Goal: Task Accomplishment & Management: Manage account settings

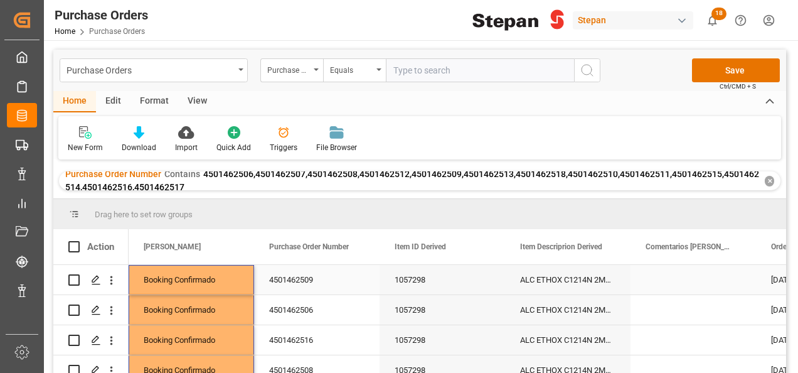
click at [336, 280] on div "4501462509" at bounding box center [316, 279] width 125 height 29
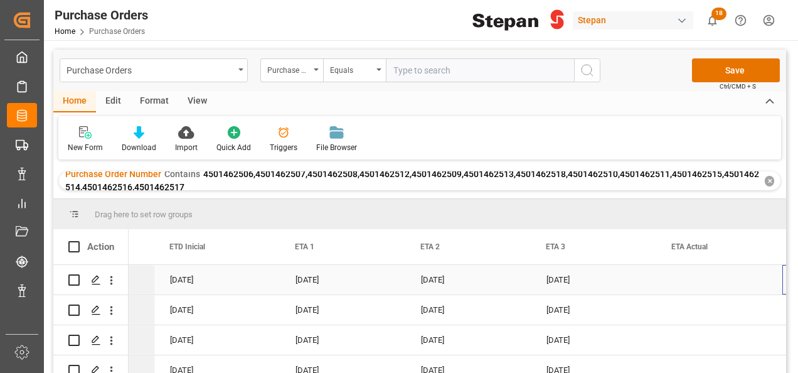
scroll to position [0, 1605]
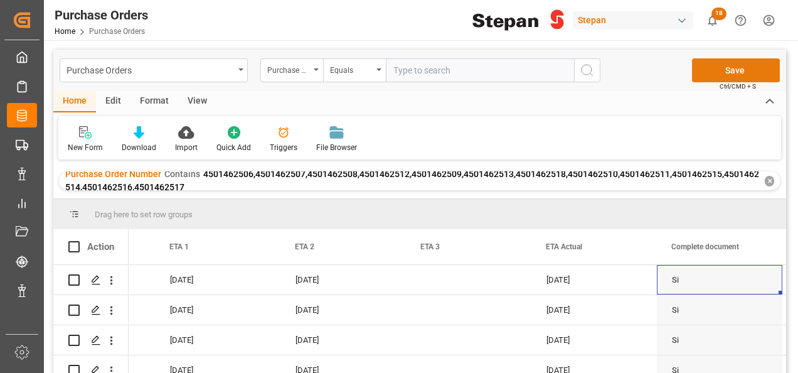
click at [729, 70] on button "Save" at bounding box center [736, 70] width 88 height 24
click at [773, 181] on div "✕" at bounding box center [768, 181] width 9 height 11
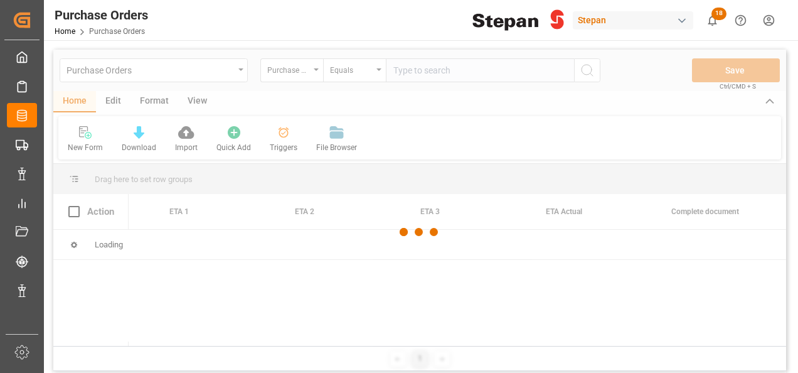
scroll to position [0, 1730]
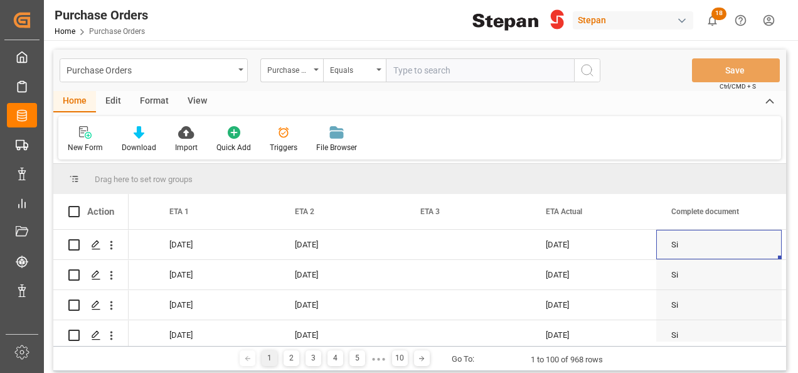
click at [425, 66] on input "text" at bounding box center [480, 70] width 188 height 24
paste input "4501462521,4501462519,4501462524,4501462525,4501462520,4501462522,4501462523"
type input "4501462521,4501462519,4501462524,4501462525,4501462520,4501462522,4501462523"
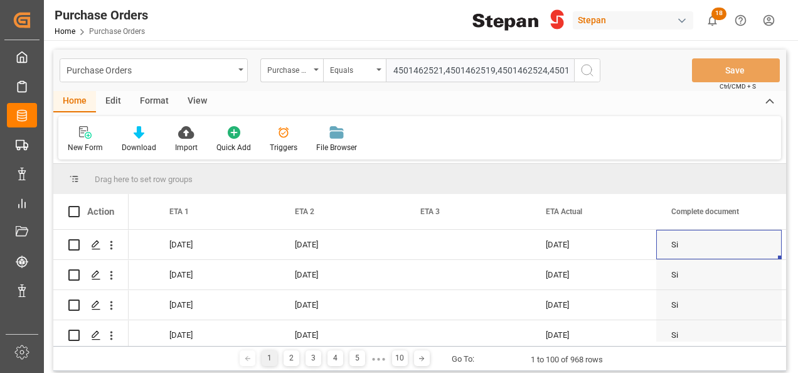
click at [588, 70] on icon "search button" at bounding box center [586, 70] width 15 height 15
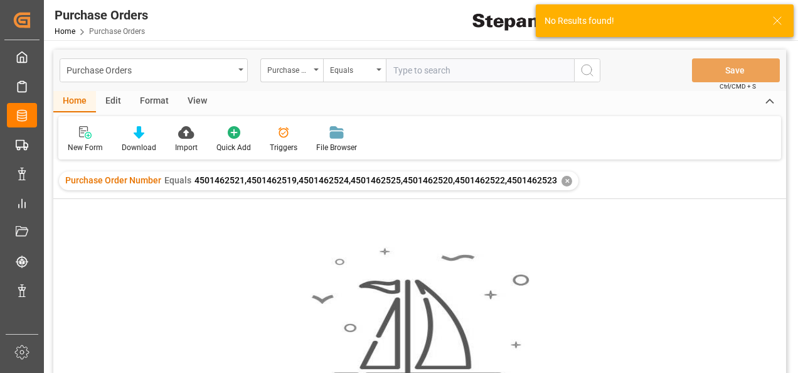
click at [563, 178] on div "✕" at bounding box center [566, 181] width 11 height 11
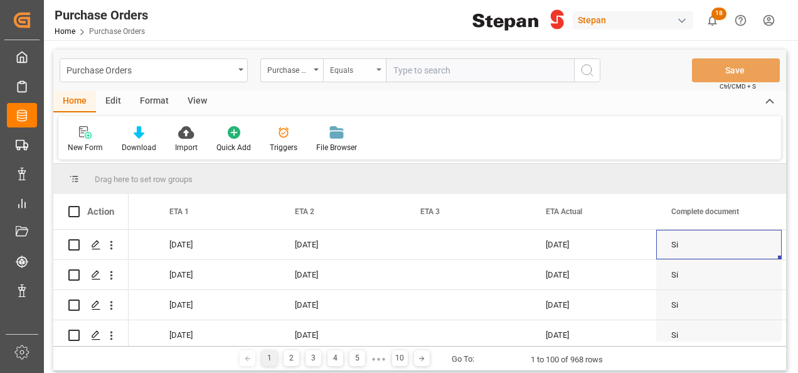
click at [380, 71] on div "Equals" at bounding box center [354, 70] width 63 height 24
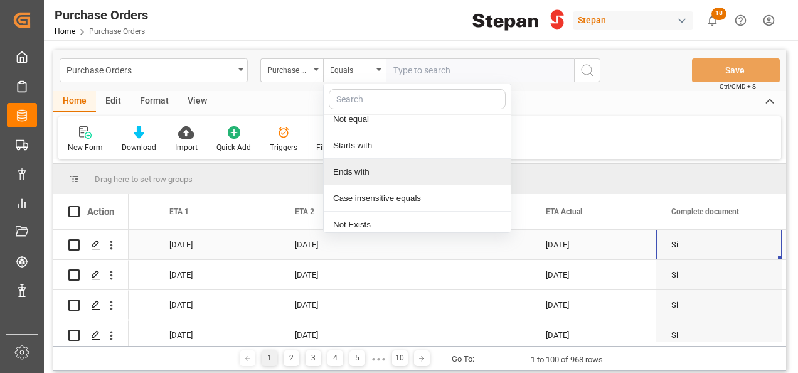
scroll to position [92, 0]
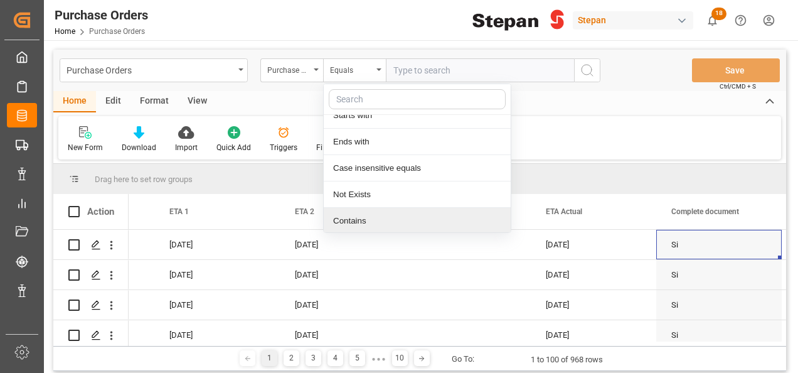
click at [337, 212] on div "Contains" at bounding box center [417, 221] width 187 height 26
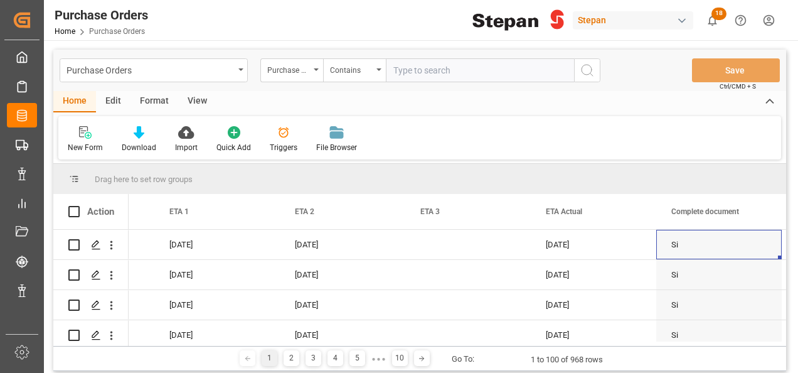
paste input "4501462521,4501462519,4501462524,4501462525,4501462520,4501462522,4501462523"
type input "4501462521,4501462519,4501462524,4501462525,4501462520,4501462522,4501462523"
click at [593, 72] on icon "search button" at bounding box center [586, 70] width 15 height 15
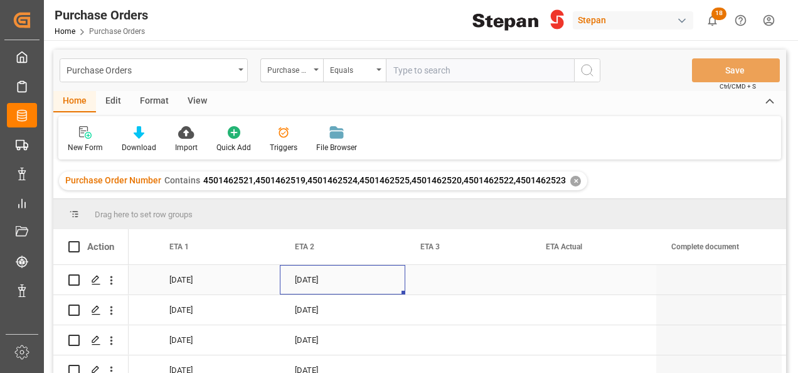
click at [292, 283] on div "[DATE]" at bounding box center [342, 279] width 125 height 29
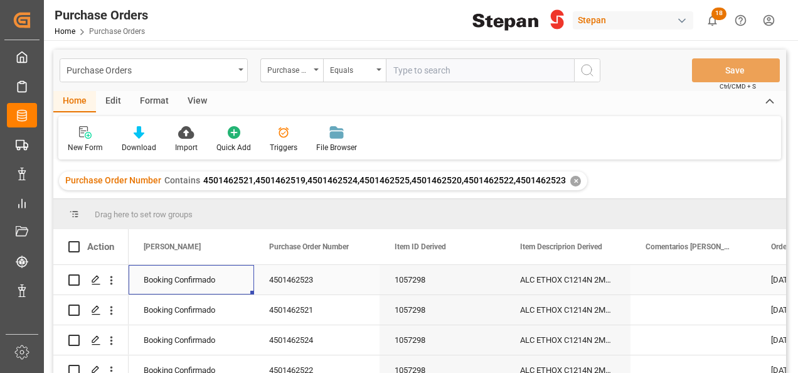
click at [213, 275] on div "Booking Confirmado" at bounding box center [191, 279] width 95 height 29
click at [230, 284] on icon "open menu" at bounding box center [230, 287] width 15 height 15
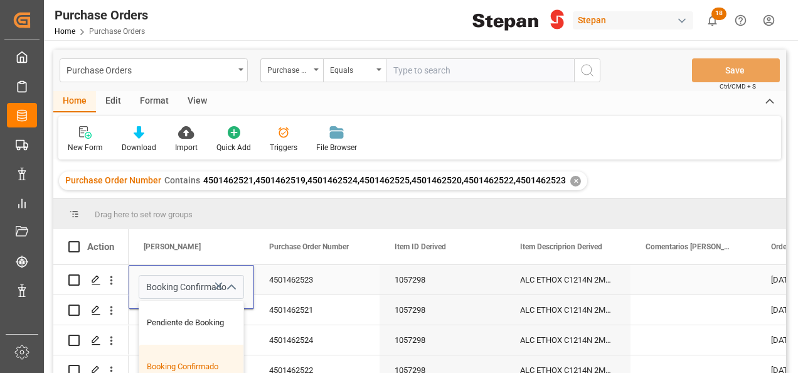
scroll to position [63, 0]
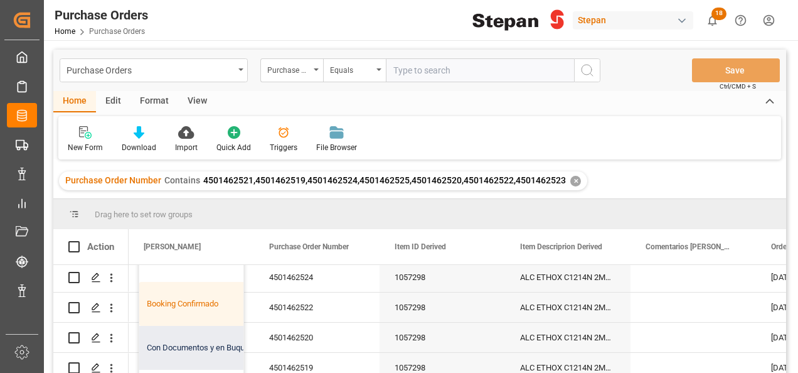
click at [203, 351] on div "Con Documentos y en Buque" at bounding box center [203, 347] width 129 height 44
type input "Con Documentos y en Buque"
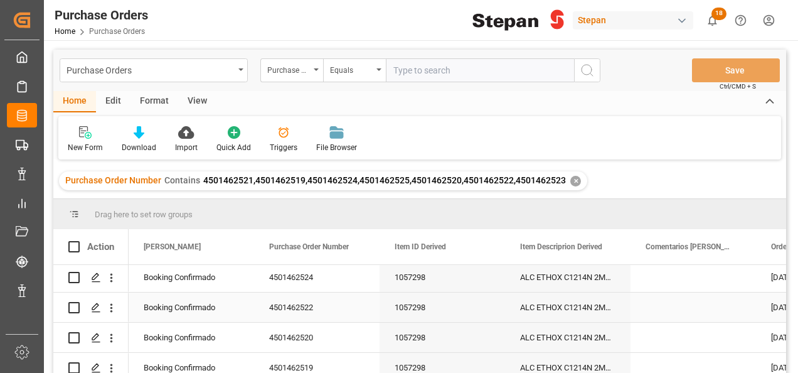
click at [191, 309] on div "Booking Confirmado" at bounding box center [191, 307] width 95 height 29
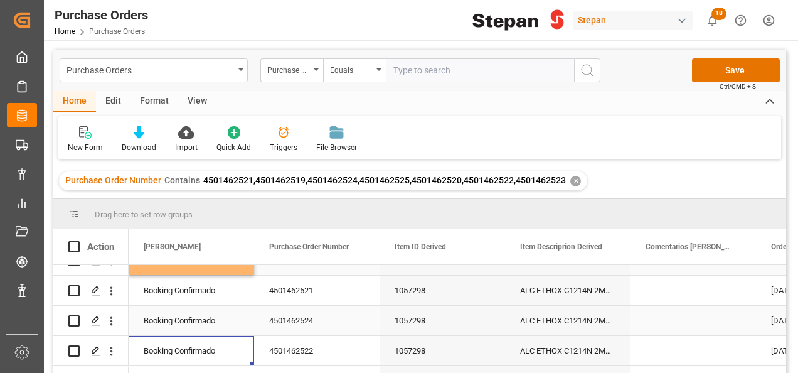
scroll to position [0, 0]
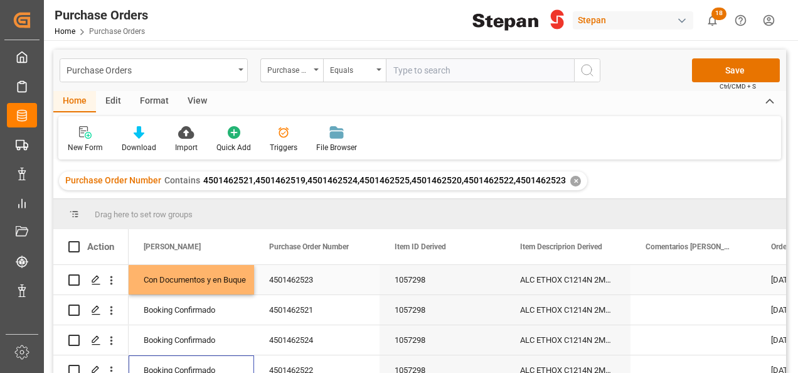
click at [215, 280] on div "Con Documentos y en Buque" at bounding box center [191, 279] width 95 height 29
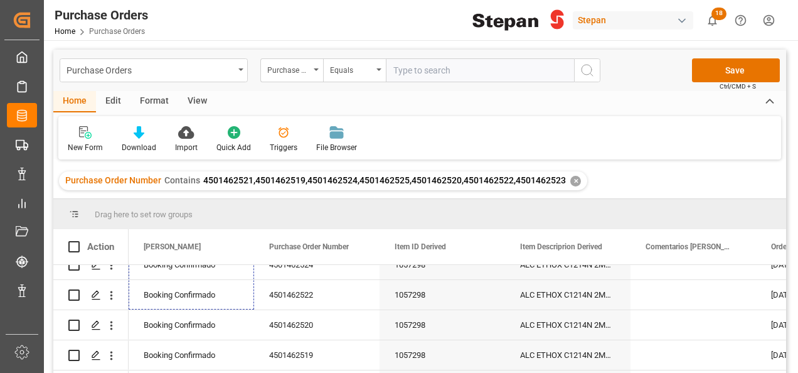
scroll to position [103, 0]
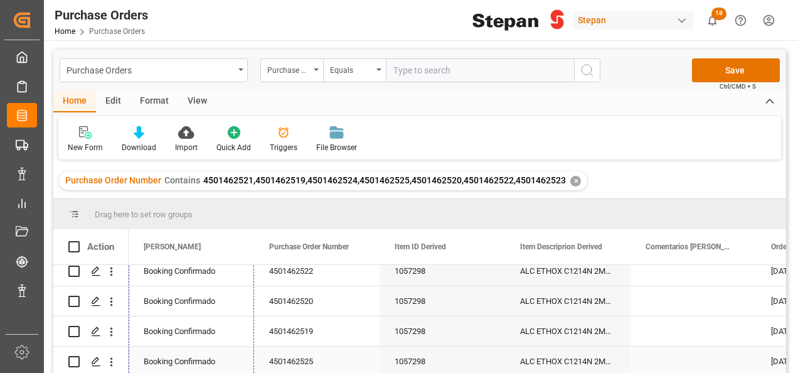
drag, startPoint x: 251, startPoint y: 293, endPoint x: 232, endPoint y: 356, distance: 65.5
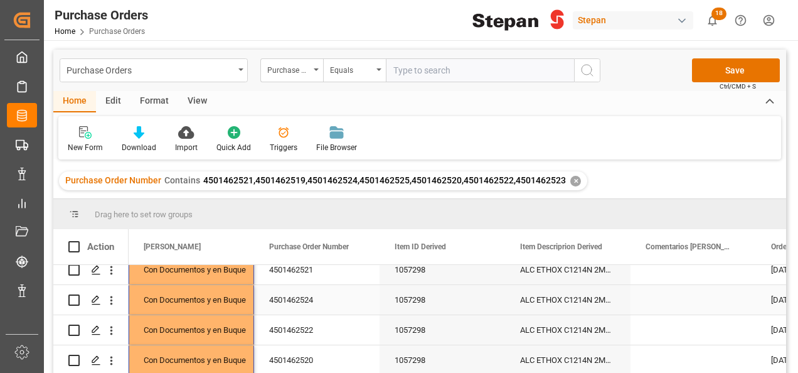
scroll to position [0, 0]
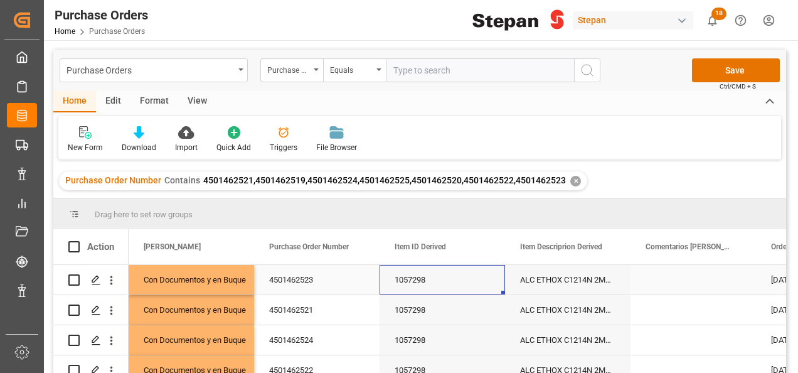
click at [431, 284] on div "1057298" at bounding box center [441, 279] width 125 height 29
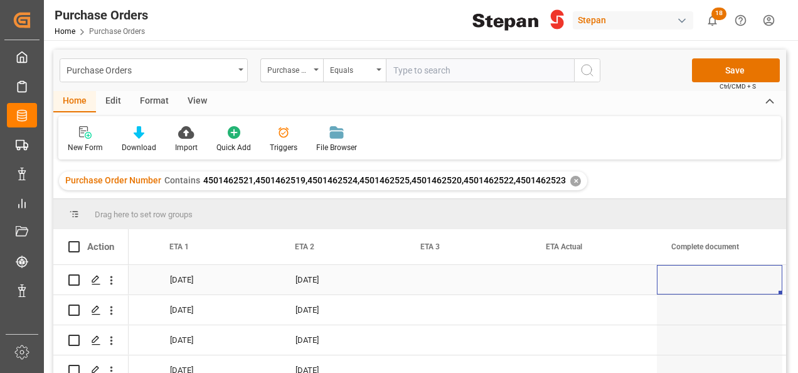
scroll to position [0, 1730]
click at [573, 274] on div "Press SPACE to select this row." at bounding box center [593, 279] width 125 height 29
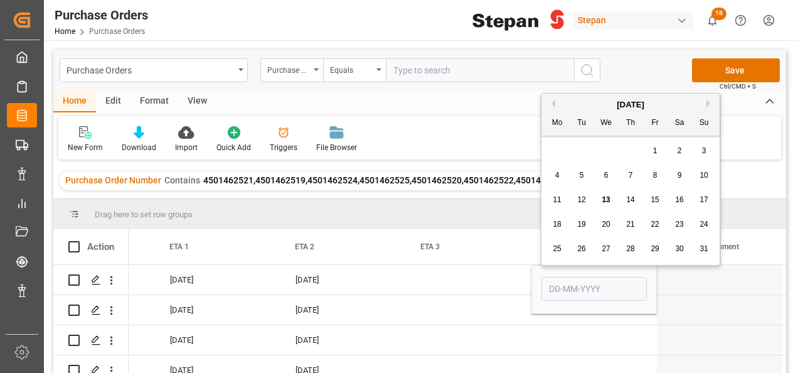
click at [606, 248] on span "27" at bounding box center [605, 248] width 8 height 9
type input "[DATE]"
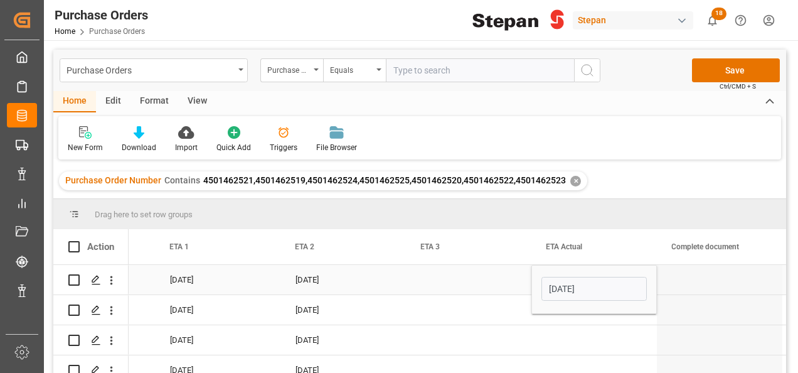
click at [494, 273] on div "Press SPACE to select this row." at bounding box center [468, 279] width 125 height 29
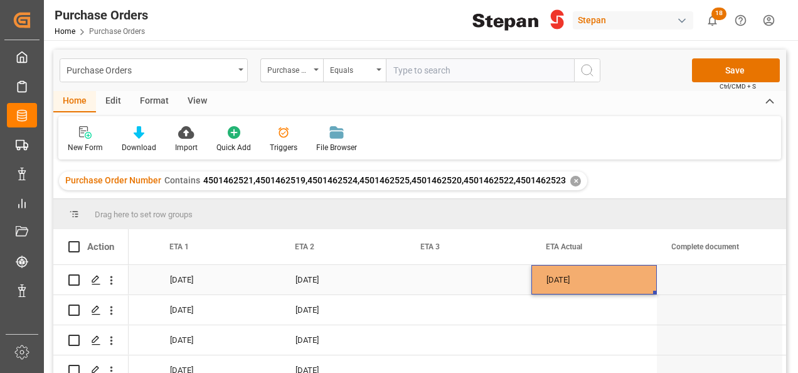
click at [600, 275] on div "[DATE]" at bounding box center [593, 279] width 125 height 29
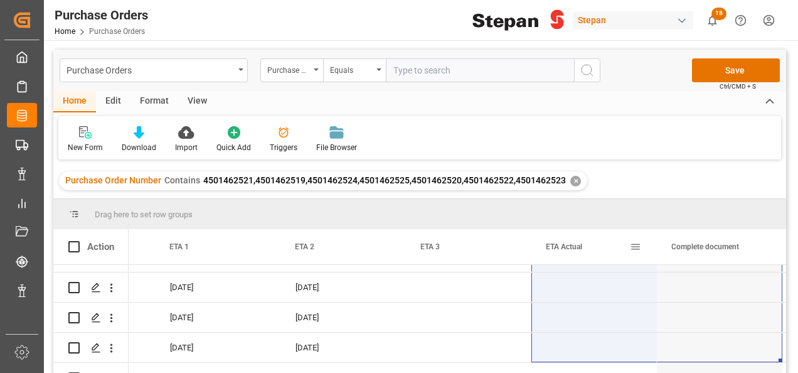
scroll to position [3, 0]
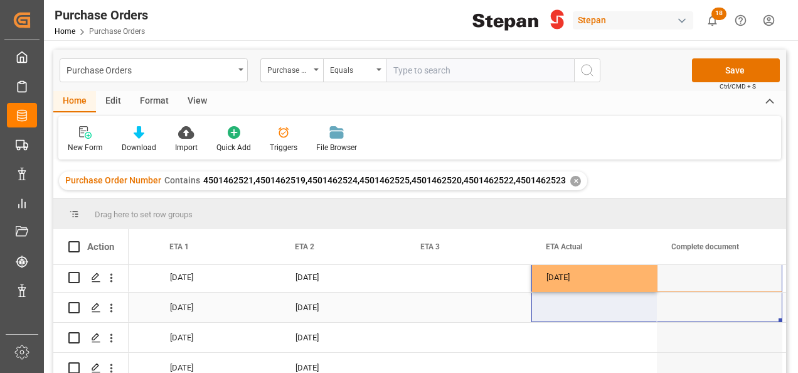
drag, startPoint x: 656, startPoint y: 297, endPoint x: 625, endPoint y: 311, distance: 34.5
click at [625, 311] on div "[DATE] [DATE] [DATE] [DATE] [DATE] CIP [DATE] [DATE] [DATE] [DATE] CIP [DATE] […" at bounding box center [782, 367] width 4766 height 211
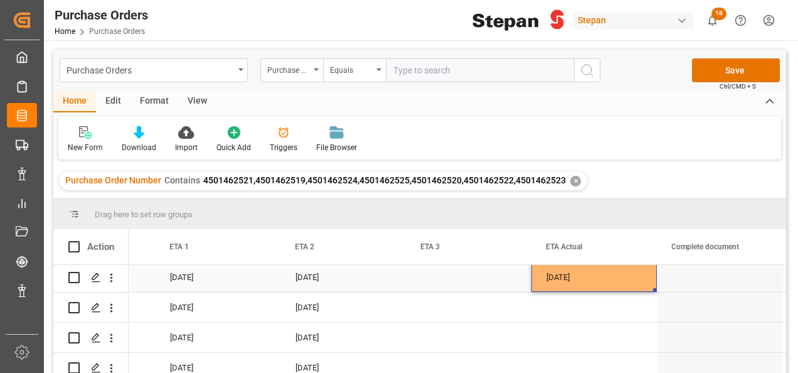
click at [613, 275] on div "[DATE]" at bounding box center [593, 276] width 125 height 29
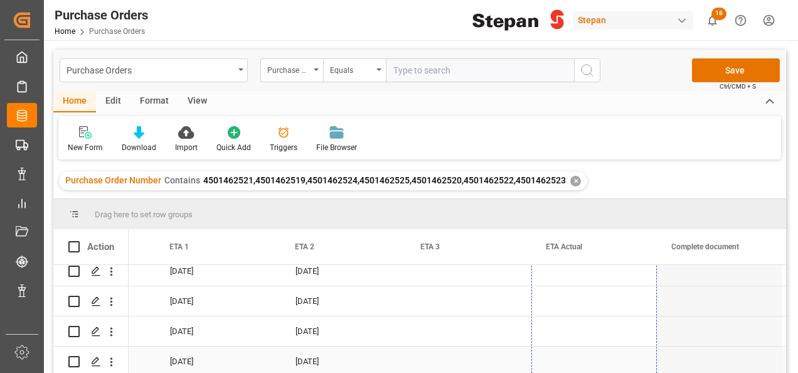
drag, startPoint x: 653, startPoint y: 293, endPoint x: 544, endPoint y: 306, distance: 109.8
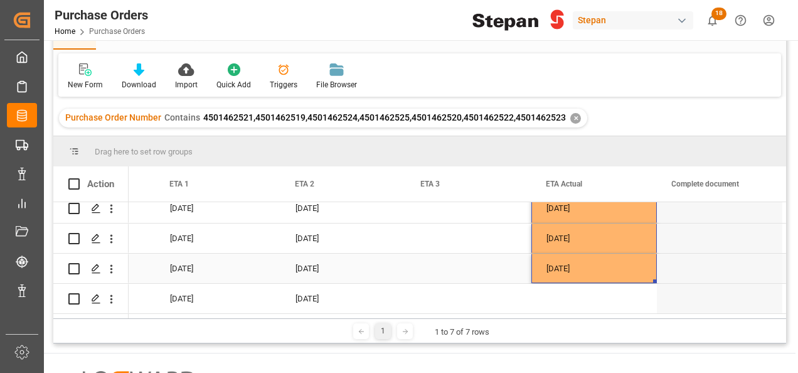
click at [591, 269] on div "[DATE]" at bounding box center [593, 267] width 125 height 29
drag, startPoint x: 655, startPoint y: 277, endPoint x: 651, endPoint y: 297, distance: 20.5
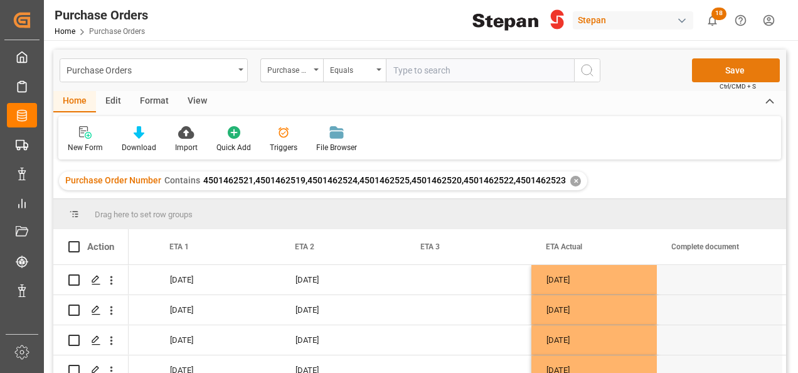
click at [727, 71] on button "Save" at bounding box center [736, 70] width 88 height 24
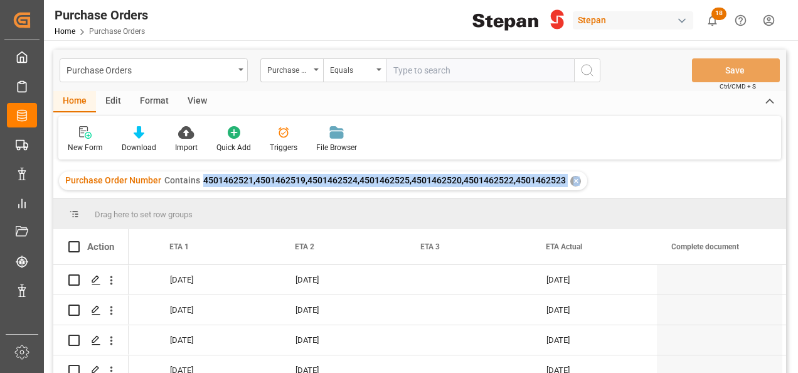
drag, startPoint x: 201, startPoint y: 179, endPoint x: 567, endPoint y: 200, distance: 366.8
click at [567, 200] on div "Purchase Orders Purchase Order Number Equals Save Ctrl/CMD + S Home Edit Format…" at bounding box center [419, 228] width 732 height 356
drag, startPoint x: 567, startPoint y: 200, endPoint x: 492, endPoint y: 188, distance: 76.3
click at [492, 188] on div "Purchase Order Number Contains 4501462521,4501462519,4501462524,4501462525,4501…" at bounding box center [323, 180] width 528 height 19
click at [339, 188] on div "Purchase Order Number Contains 4501462521,4501462519,4501462524,4501462525,4501…" at bounding box center [323, 180] width 528 height 19
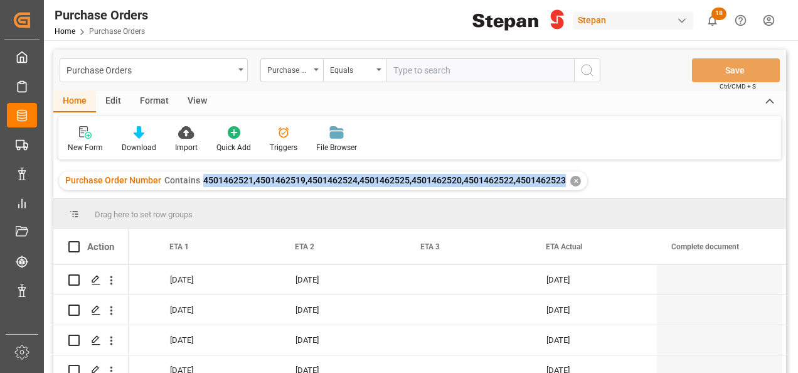
drag, startPoint x: 202, startPoint y: 177, endPoint x: 561, endPoint y: 184, distance: 359.4
click at [561, 184] on span "4501462521,4501462519,4501462524,4501462525,4501462520,4501462522,4501462523" at bounding box center [384, 180] width 362 height 10
copy span "4501462521,4501462519,4501462524,4501462525,4501462520,4501462522,4501462523"
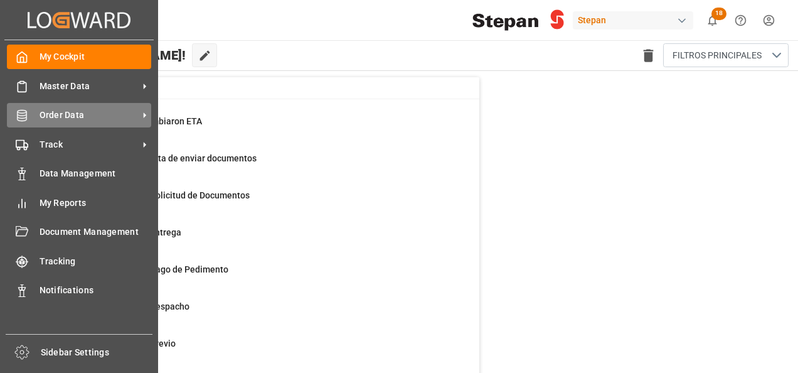
click at [44, 118] on span "Order Data" at bounding box center [89, 114] width 99 height 13
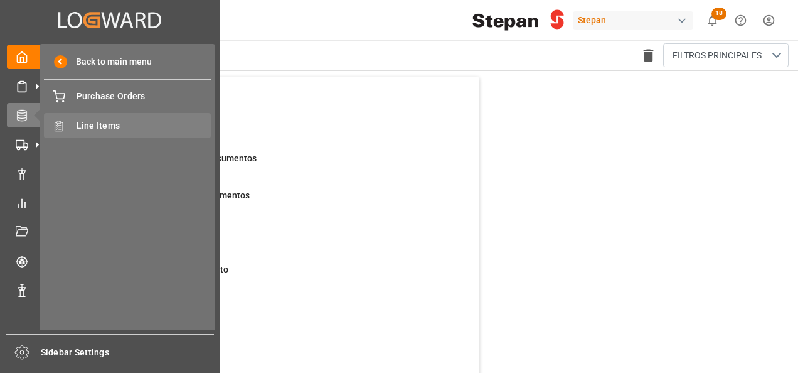
click at [97, 128] on span "Line Items" at bounding box center [144, 125] width 135 height 13
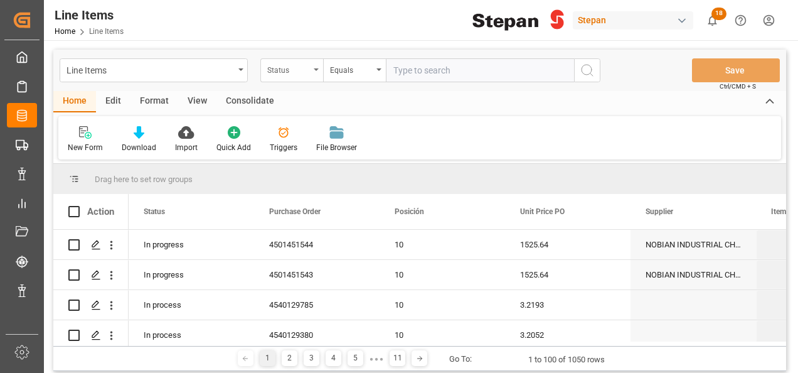
click at [320, 68] on div "Status" at bounding box center [291, 70] width 63 height 24
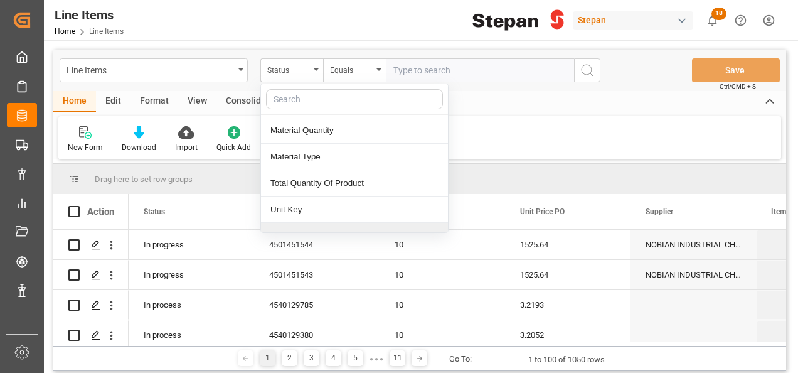
scroll to position [327, 0]
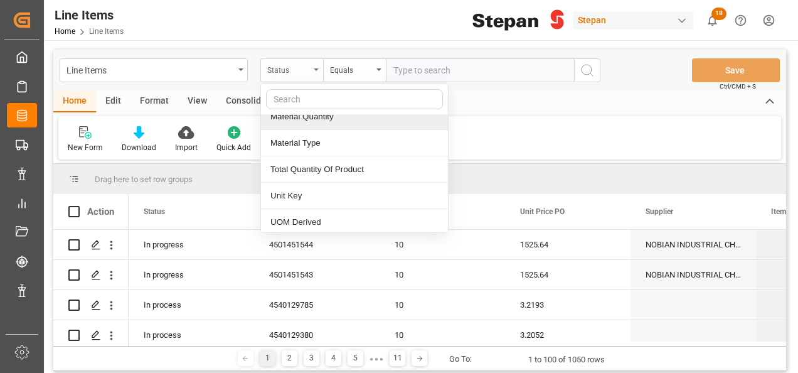
click at [308, 66] on div "Status" at bounding box center [288, 68] width 43 height 14
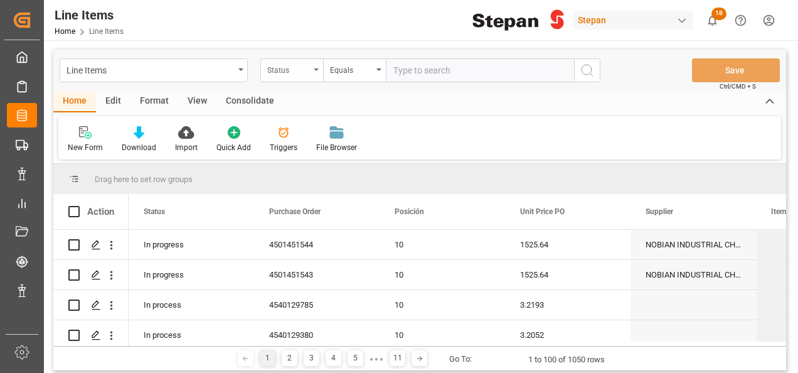
click at [309, 73] on div "Status" at bounding box center [288, 68] width 43 height 14
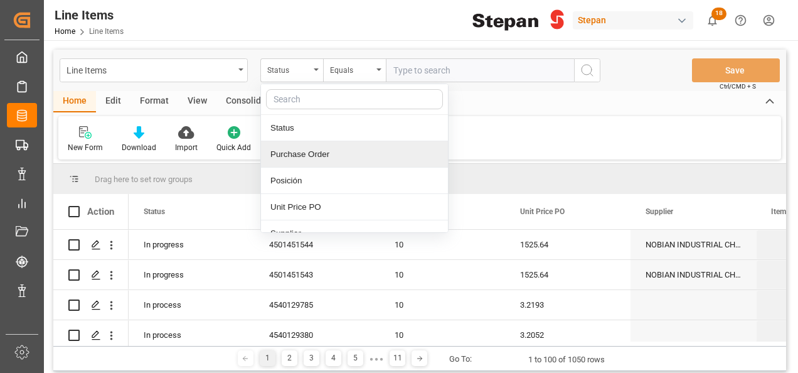
click at [292, 154] on div "Purchase Order" at bounding box center [354, 154] width 187 height 26
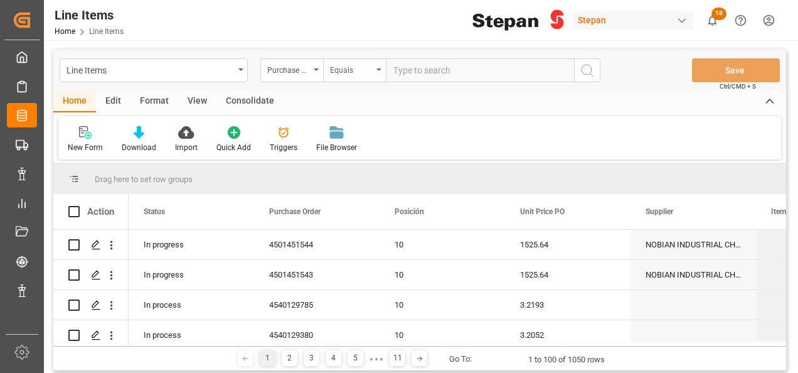
click at [375, 73] on div "Equals" at bounding box center [354, 70] width 63 height 24
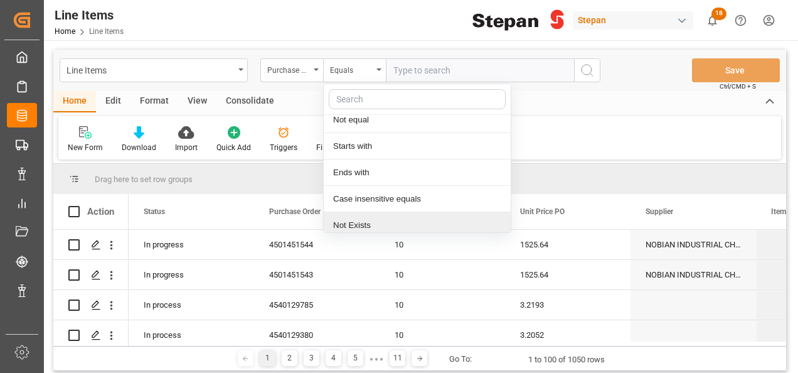
scroll to position [92, 0]
click at [360, 214] on div "Contains" at bounding box center [417, 221] width 187 height 26
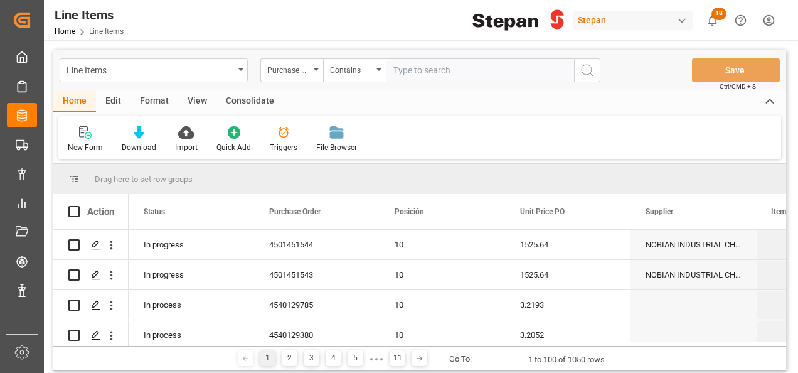
paste input "4501462521,4501462519,4501462524,4501462525,4501462520,4501462522,4501462523"
type input "4501462521,4501462519,4501462524,4501462525,4501462520,4501462522,4501462523"
click at [593, 70] on icon "search button" at bounding box center [586, 70] width 15 height 15
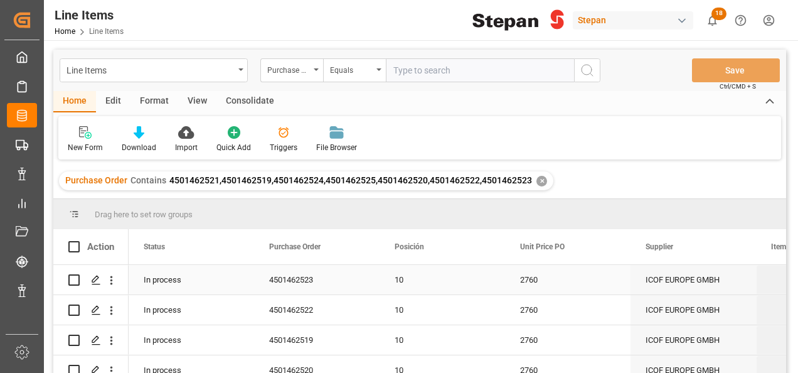
click at [163, 279] on div "In process" at bounding box center [191, 279] width 125 height 29
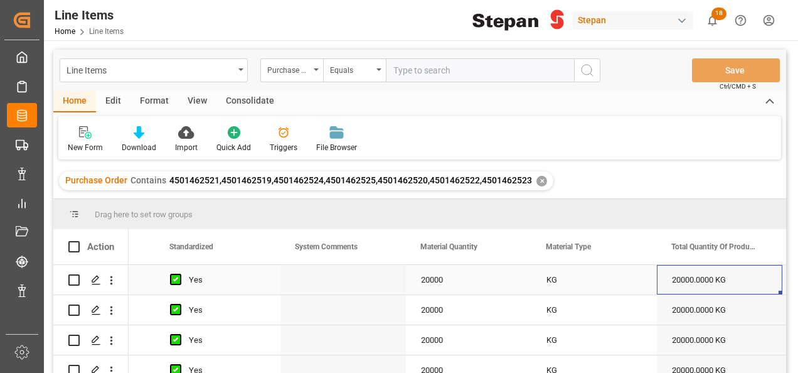
scroll to position [0, 1479]
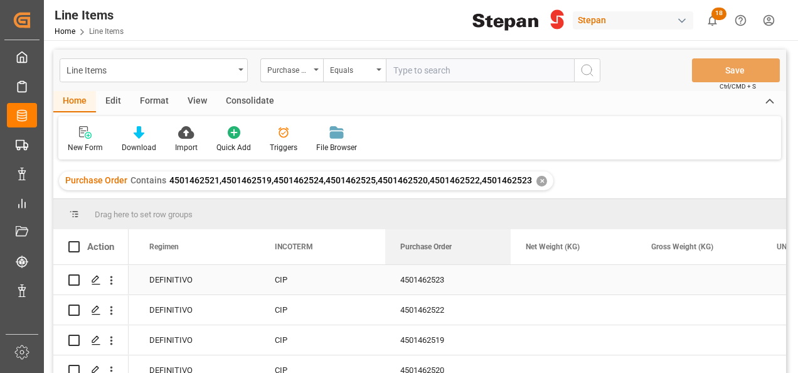
drag, startPoint x: 296, startPoint y: 240, endPoint x: 468, endPoint y: 269, distance: 174.3
click at [468, 269] on div "Action Purchase Order Transport Type Aduana de Entrada /Salida" at bounding box center [419, 305] width 732 height 152
click at [324, 281] on div "CIP" at bounding box center [322, 279] width 95 height 29
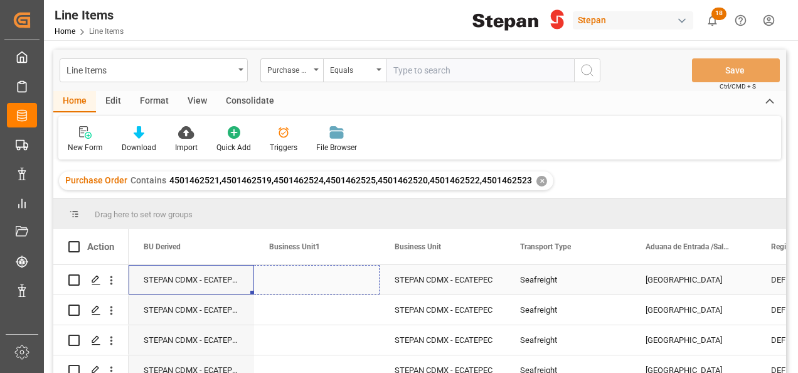
drag, startPoint x: 252, startPoint y: 293, endPoint x: 315, endPoint y: 292, distance: 63.3
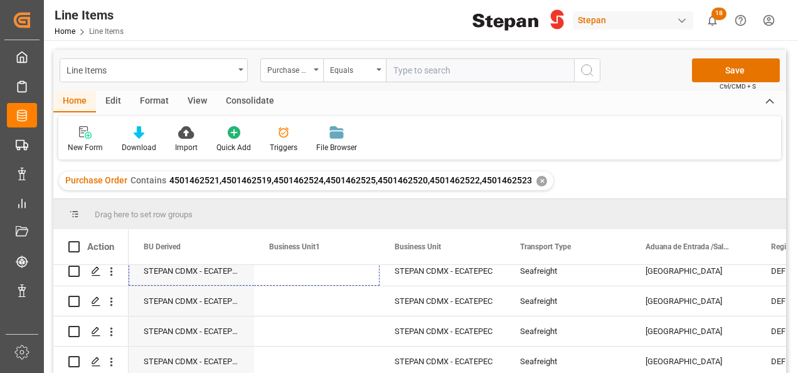
drag, startPoint x: 378, startPoint y: 291, endPoint x: 375, endPoint y: 277, distance: 14.0
click at [337, 297] on div "Press SPACE to select this row." at bounding box center [316, 300] width 125 height 29
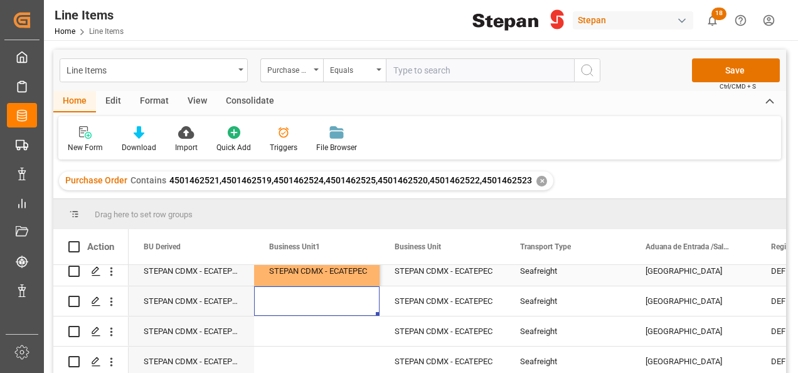
click at [327, 275] on div "STEPAN CDMX - ECATEPEC" at bounding box center [316, 270] width 95 height 29
drag, startPoint x: 378, startPoint y: 278, endPoint x: 364, endPoint y: 359, distance: 82.2
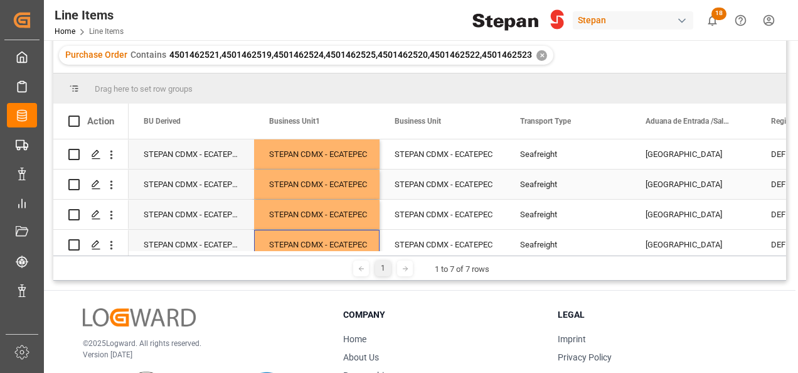
click at [472, 177] on div "STEPAN CDMX - ECATEPEC" at bounding box center [441, 184] width 95 height 29
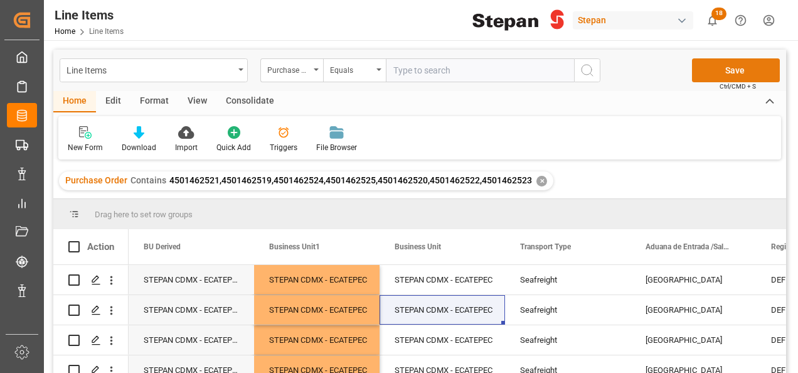
click at [737, 67] on button "Save" at bounding box center [736, 70] width 88 height 24
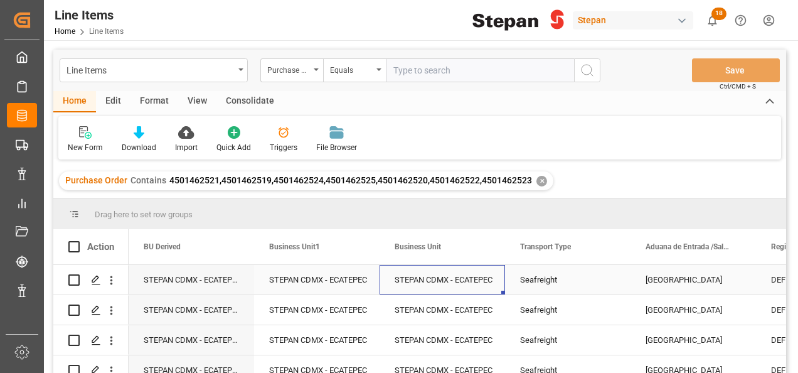
click at [411, 282] on div "STEPAN CDMX - ECATEPEC" at bounding box center [441, 279] width 95 height 29
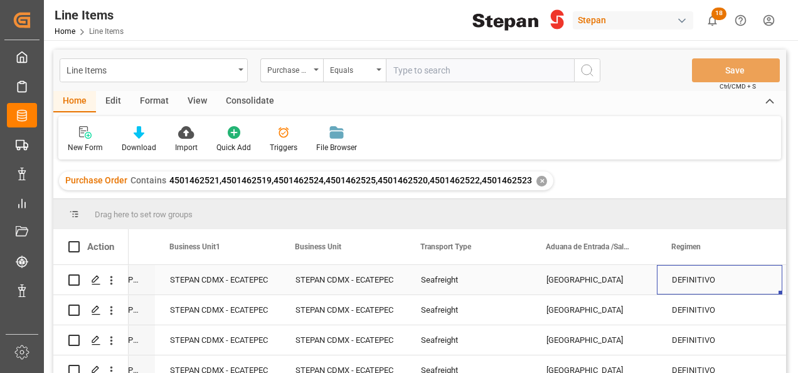
scroll to position [0, 2357]
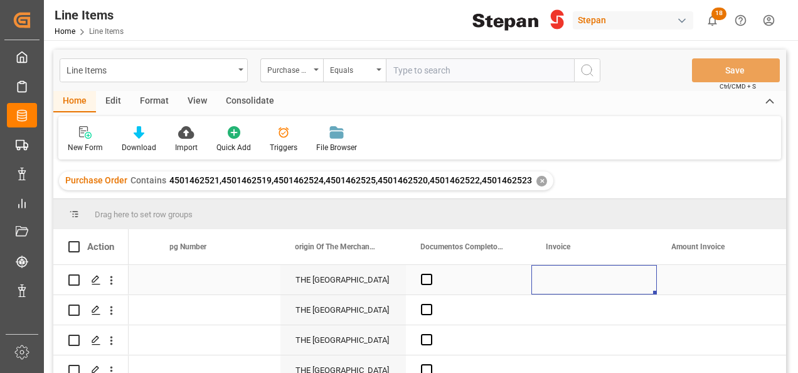
click at [573, 278] on div "Press SPACE to select this row." at bounding box center [593, 279] width 125 height 29
click at [573, 278] on input "Press SPACE to select this row." at bounding box center [593, 287] width 105 height 24
paste input "10129420"
type input "10129420"
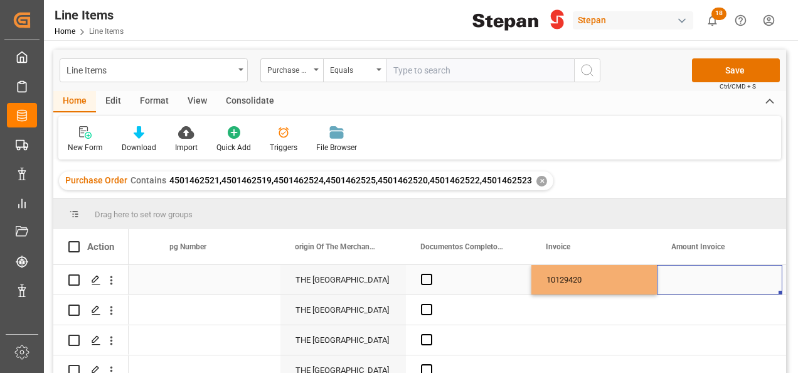
click at [675, 278] on div "Press SPACE to select this row." at bounding box center [719, 279] width 125 height 29
click at [650, 283] on div "10129420" at bounding box center [593, 279] width 125 height 29
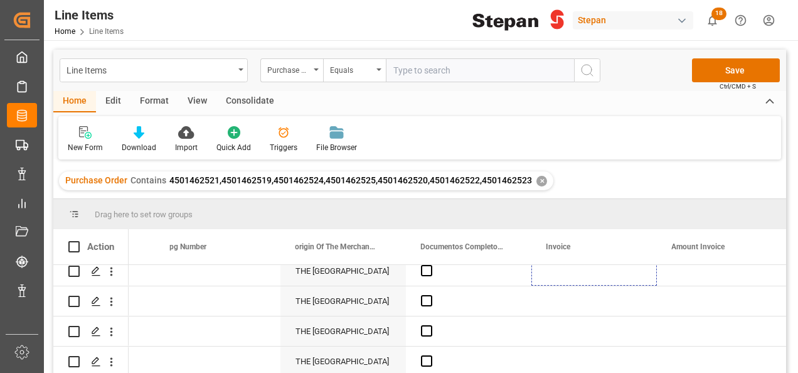
scroll to position [103, 0]
drag, startPoint x: 653, startPoint y: 292, endPoint x: 625, endPoint y: 344, distance: 59.0
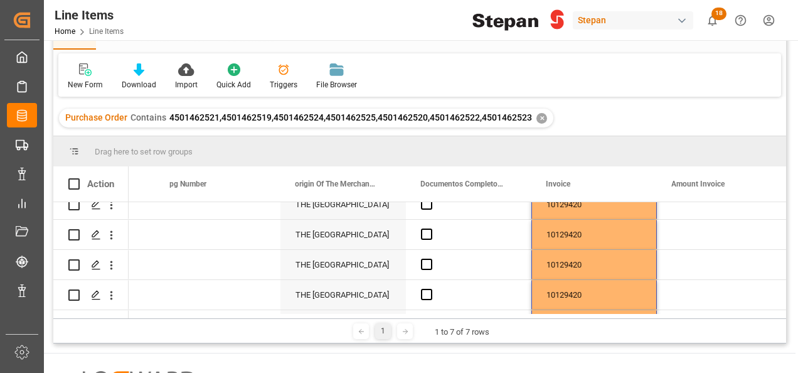
scroll to position [0, 0]
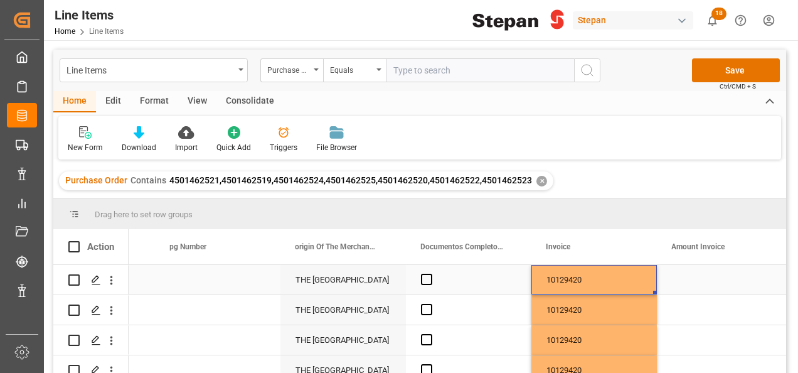
click at [634, 282] on div "10129420" at bounding box center [593, 279] width 125 height 29
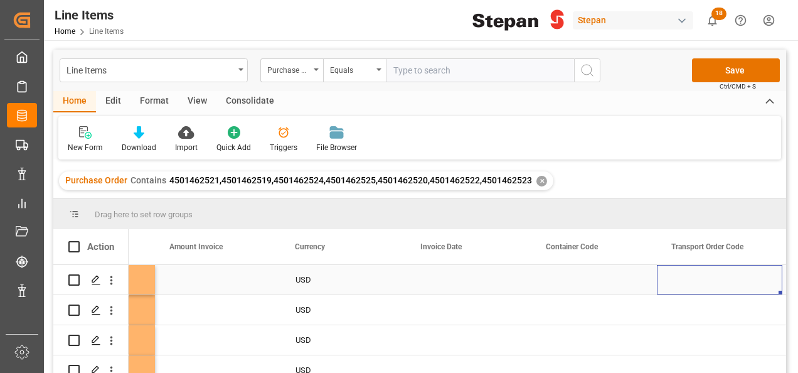
click at [454, 280] on div "Press SPACE to select this row." at bounding box center [468, 279] width 125 height 29
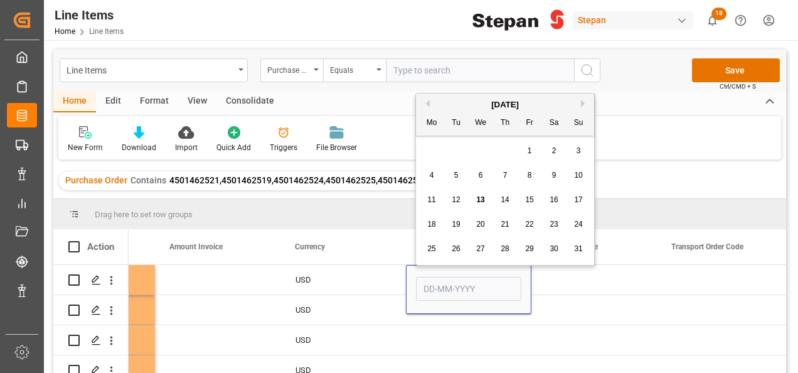
click at [483, 194] on div "13" at bounding box center [481, 200] width 16 height 15
type input "[DATE]"
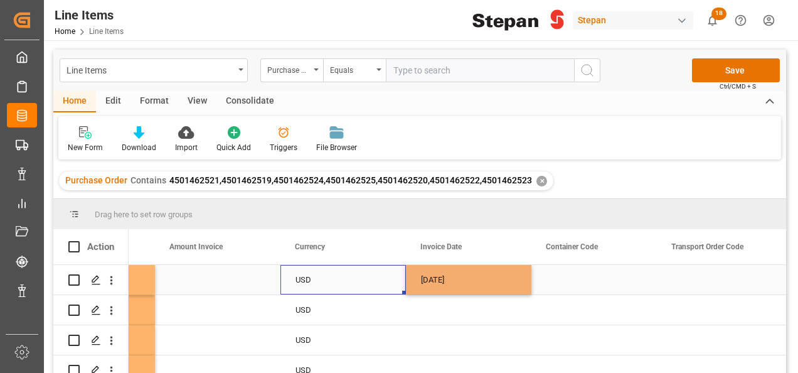
click at [371, 278] on div "USD" at bounding box center [342, 279] width 95 height 29
click at [483, 280] on div "[DATE]" at bounding box center [468, 279] width 125 height 29
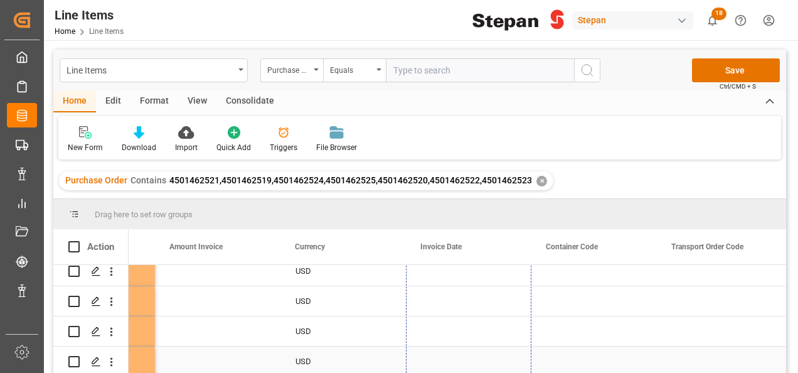
drag, startPoint x: 529, startPoint y: 293, endPoint x: 507, endPoint y: 371, distance: 81.0
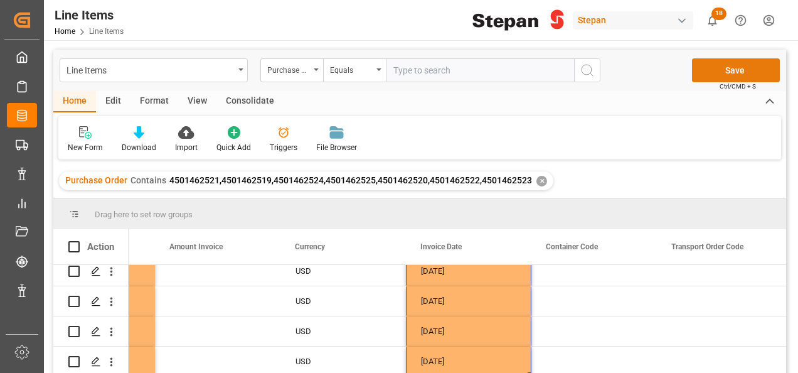
click at [744, 72] on button "Save" at bounding box center [736, 70] width 88 height 24
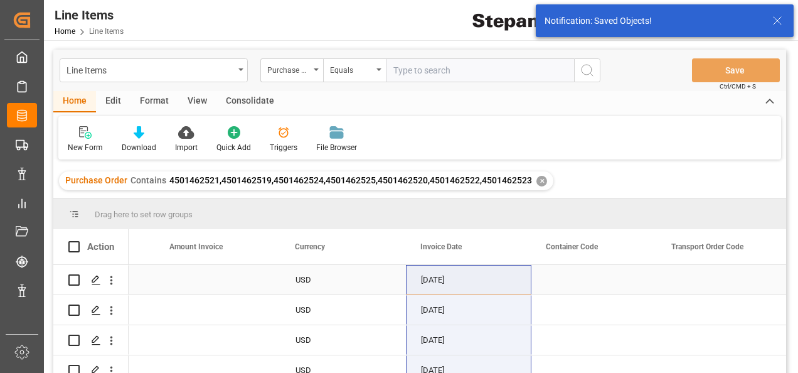
click at [219, 276] on div "Press SPACE to select this row." at bounding box center [217, 279] width 125 height 29
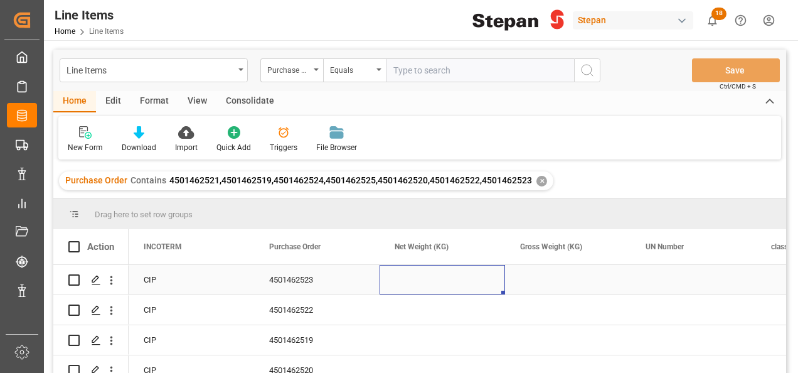
click at [433, 279] on div "Press SPACE to select this row." at bounding box center [441, 279] width 125 height 29
click at [404, 290] on input "Press SPACE to select this row." at bounding box center [441, 287] width 105 height 24
type input "19960"
click at [370, 273] on div "4501462523" at bounding box center [316, 279] width 125 height 29
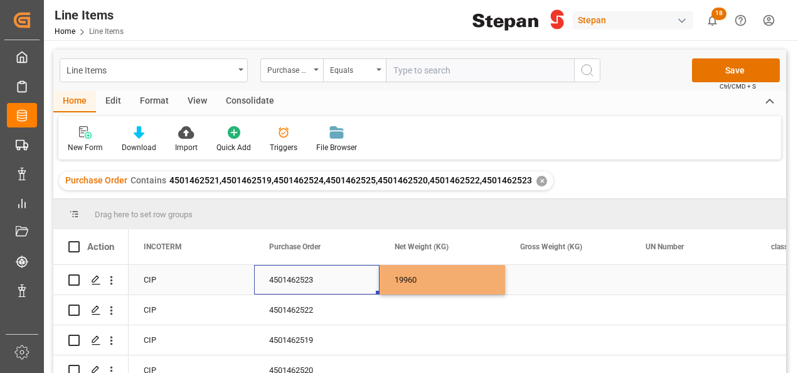
click at [436, 273] on div "19960" at bounding box center [441, 279] width 125 height 29
drag, startPoint x: 503, startPoint y: 291, endPoint x: 582, endPoint y: 276, distance: 80.4
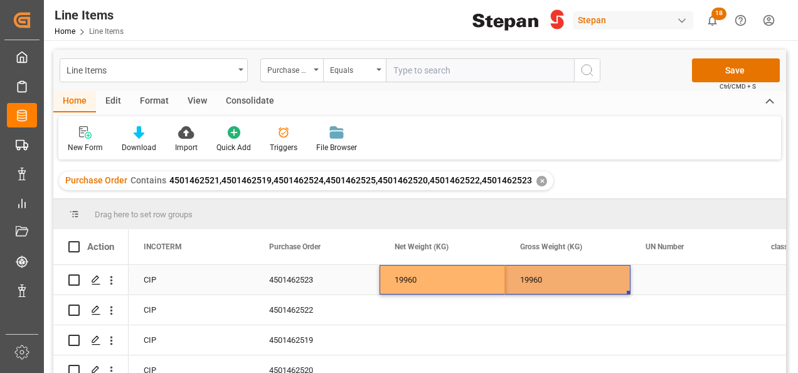
click at [581, 278] on div "19960" at bounding box center [567, 279] width 125 height 29
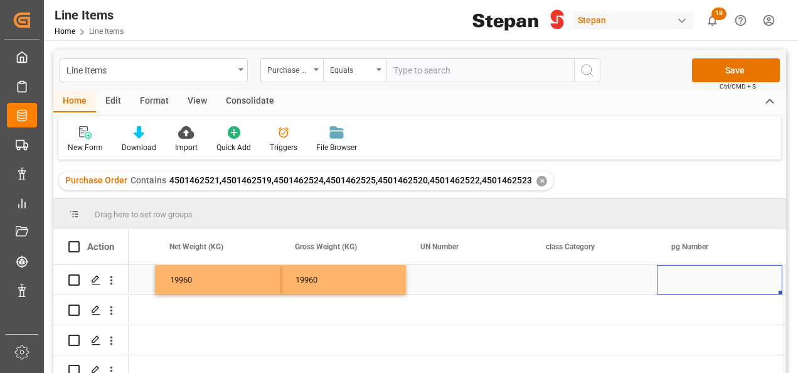
scroll to position [0, 3235]
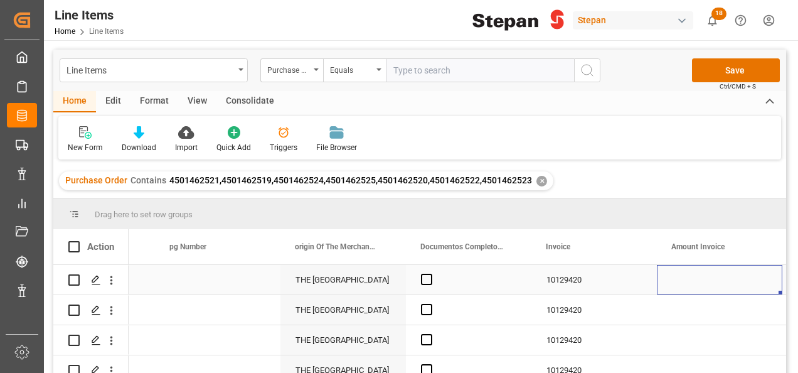
click at [720, 281] on div "Press SPACE to select this row." at bounding box center [719, 279] width 125 height 29
click at [720, 281] on input "Press SPACE to select this row." at bounding box center [719, 287] width 105 height 24
type input "55089.60"
click at [621, 275] on div "10129420" at bounding box center [593, 279] width 125 height 29
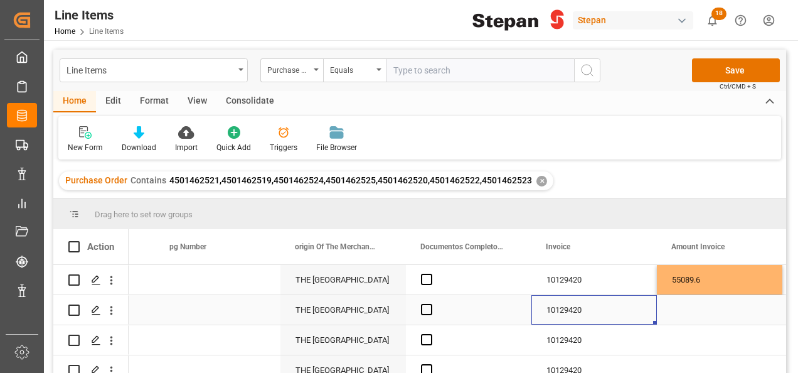
click at [598, 310] on div "10129420" at bounding box center [593, 309] width 125 height 29
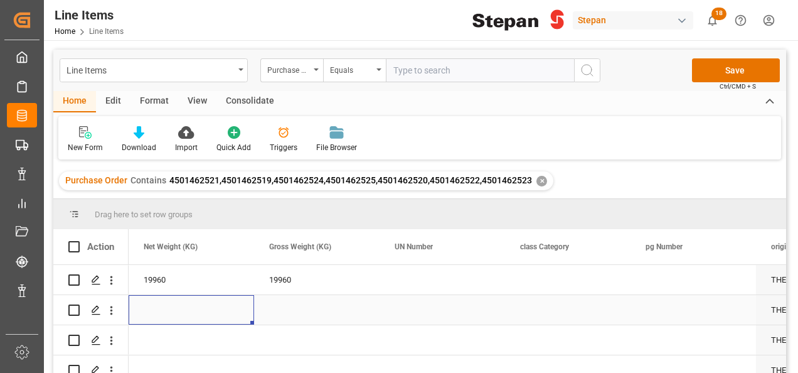
scroll to position [0, 3010]
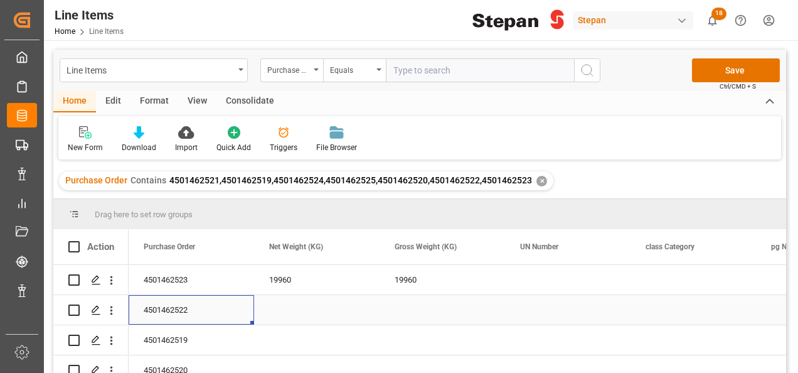
click at [283, 314] on div "Press SPACE to select this row." at bounding box center [316, 309] width 125 height 29
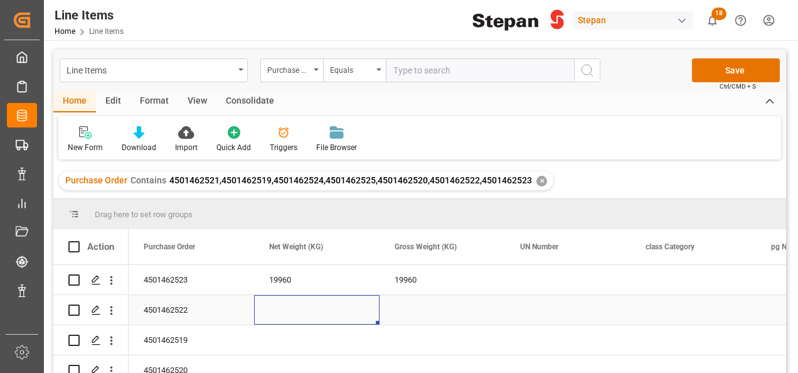
click at [283, 314] on div "Press SPACE to select this row." at bounding box center [316, 309] width 125 height 29
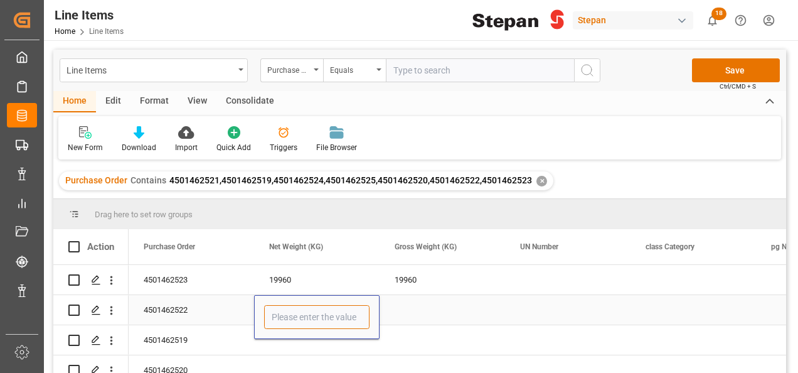
click at [283, 314] on input "Press SPACE to select this row." at bounding box center [316, 317] width 105 height 24
type input "20160"
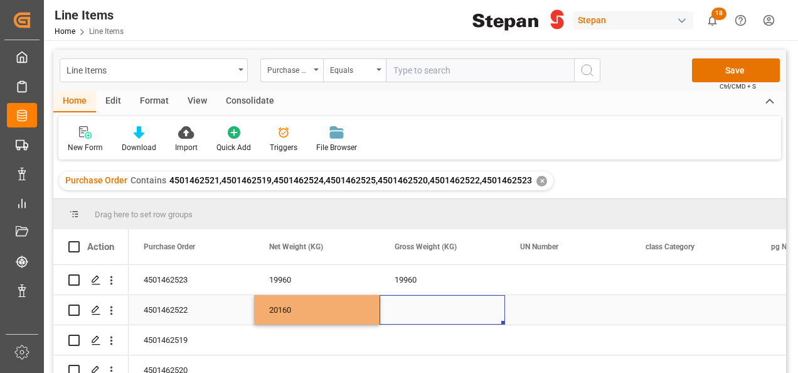
click at [394, 307] on div "Press SPACE to select this row." at bounding box center [441, 309] width 125 height 29
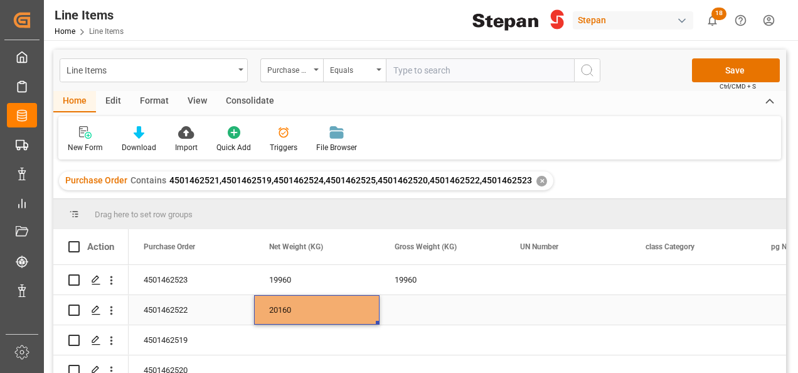
click at [356, 310] on div "20160" at bounding box center [316, 309] width 125 height 29
drag, startPoint x: 378, startPoint y: 322, endPoint x: 440, endPoint y: 316, distance: 63.0
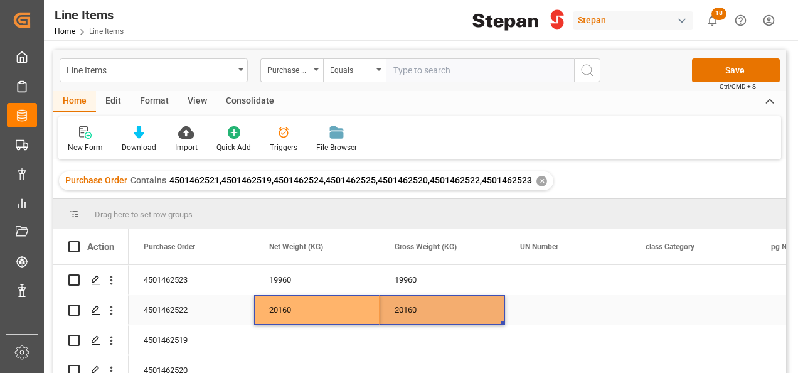
click at [464, 310] on div "20160" at bounding box center [441, 309] width 125 height 29
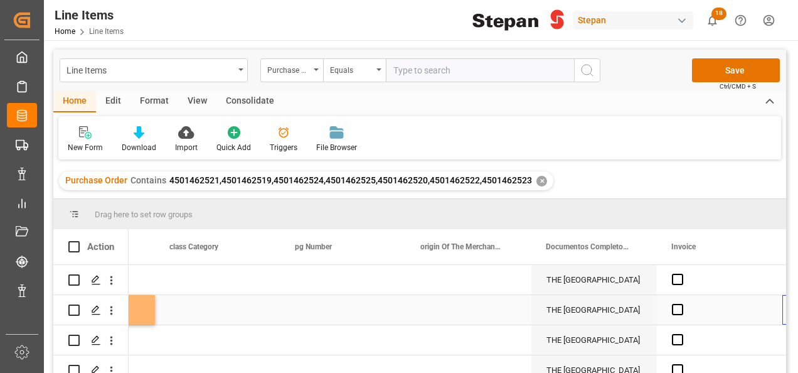
scroll to position [0, 3486]
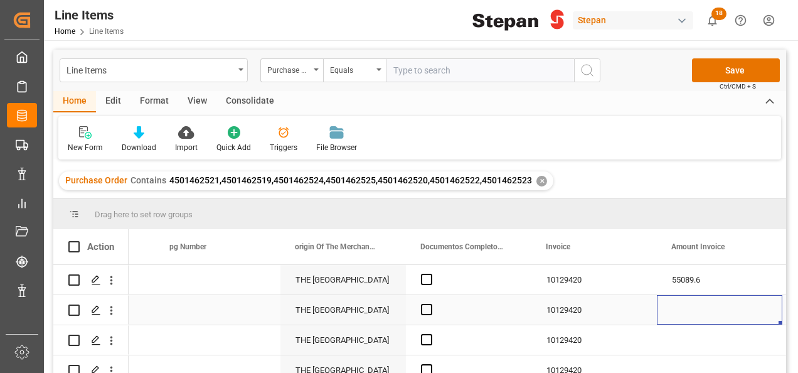
click at [677, 317] on div "Press SPACE to select this row." at bounding box center [719, 309] width 125 height 29
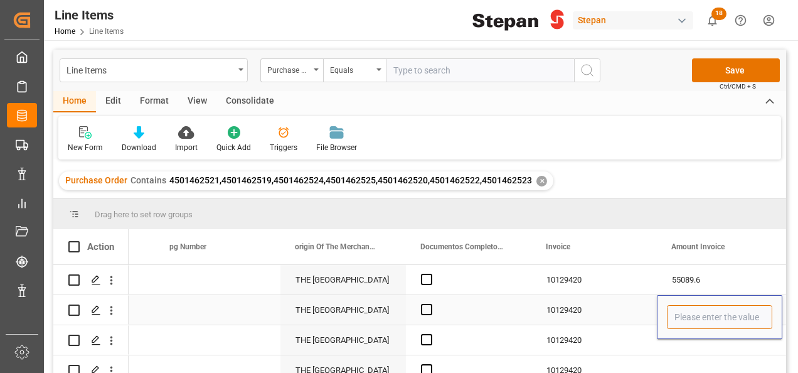
click at [677, 317] on input "Press SPACE to select this row." at bounding box center [719, 317] width 105 height 24
type input "55641.60"
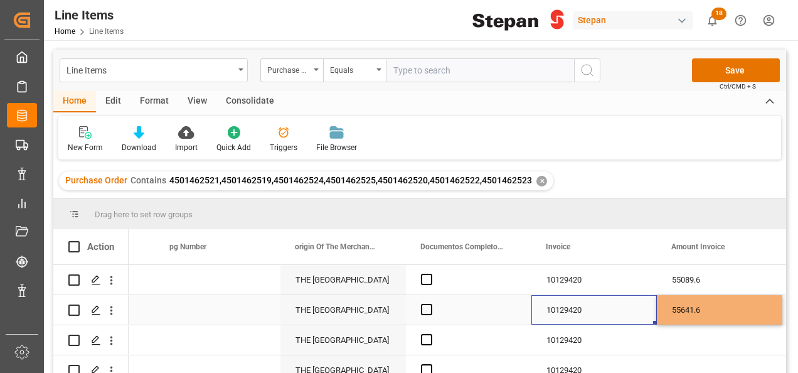
click at [622, 309] on div "10129420" at bounding box center [593, 309] width 125 height 29
